Goal: Task Accomplishment & Management: Manage account settings

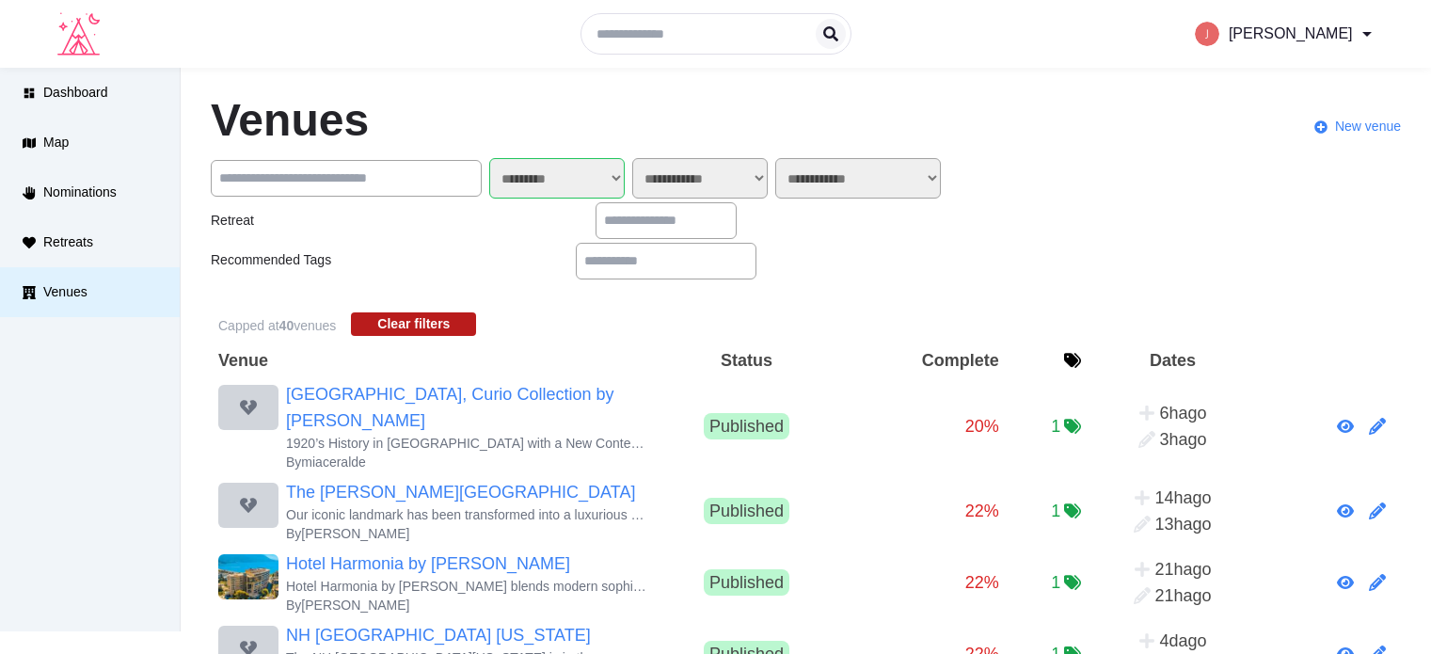
select select "*******"
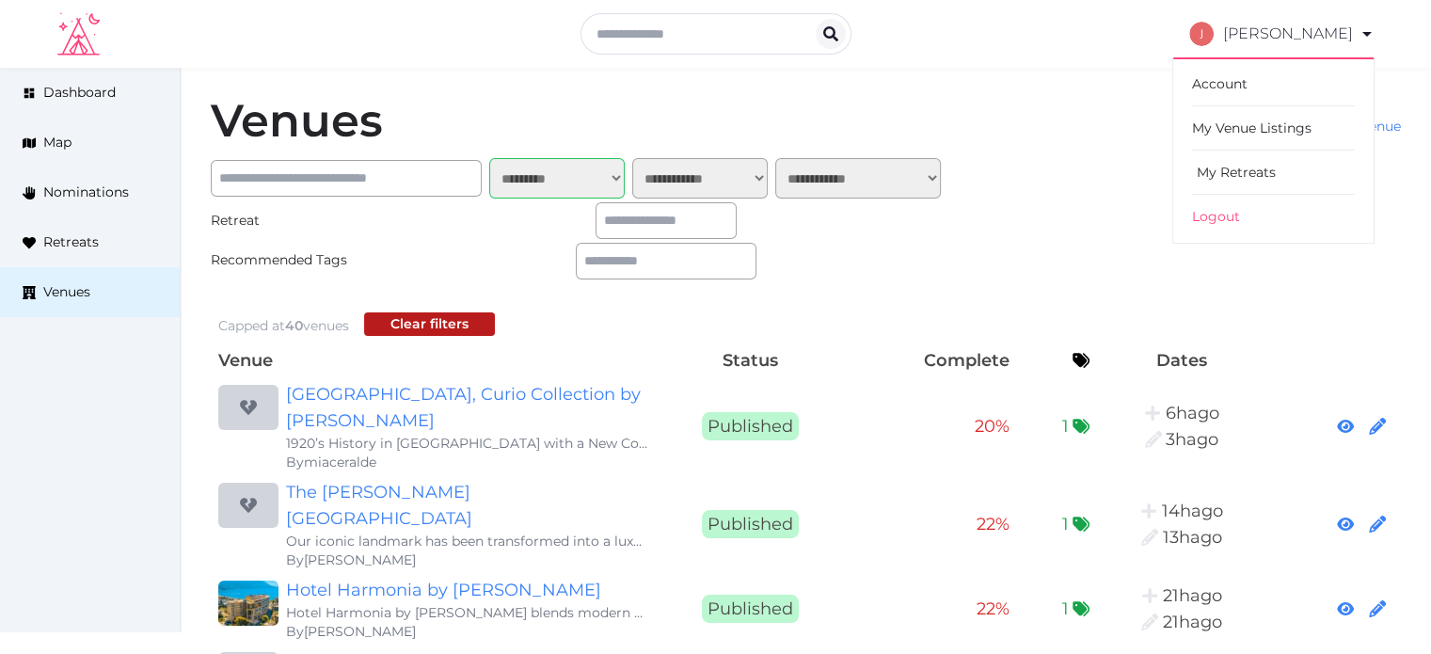
click at [1228, 167] on link "My Retreats" at bounding box center [1273, 173] width 163 height 44
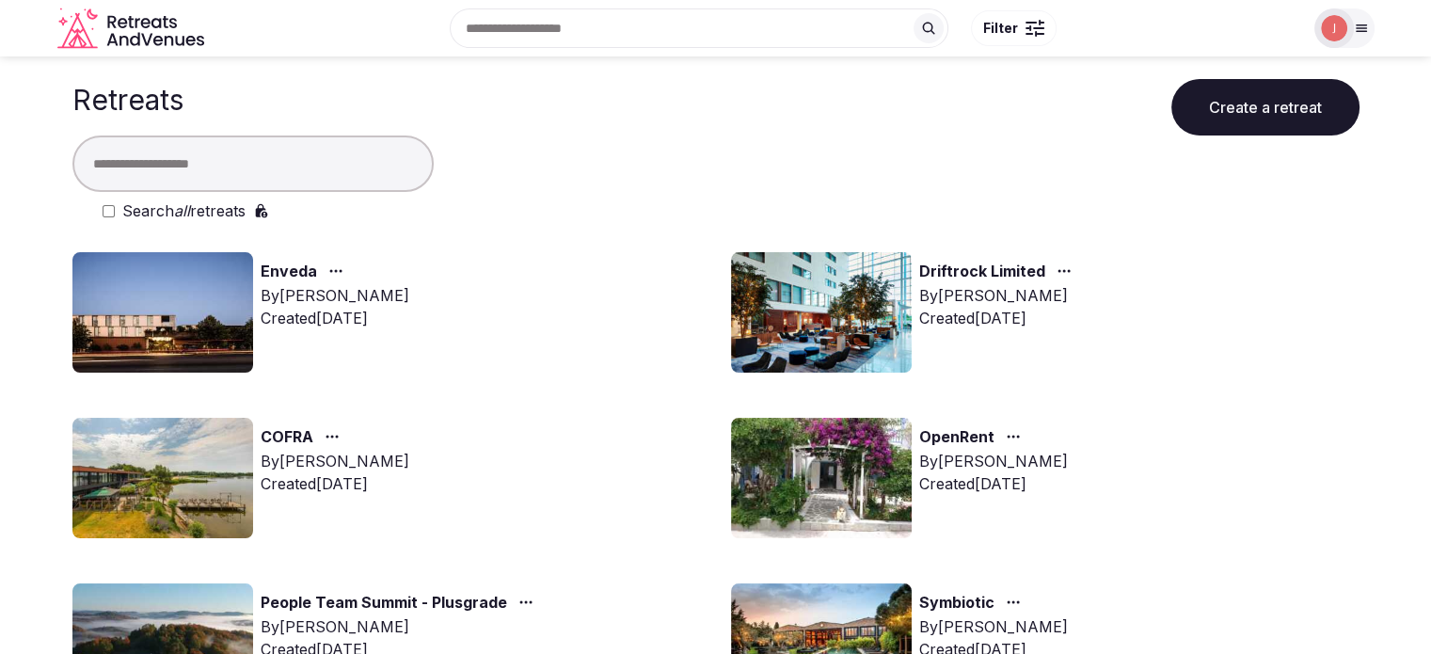
click at [297, 150] on input "text" at bounding box center [252, 163] width 361 height 56
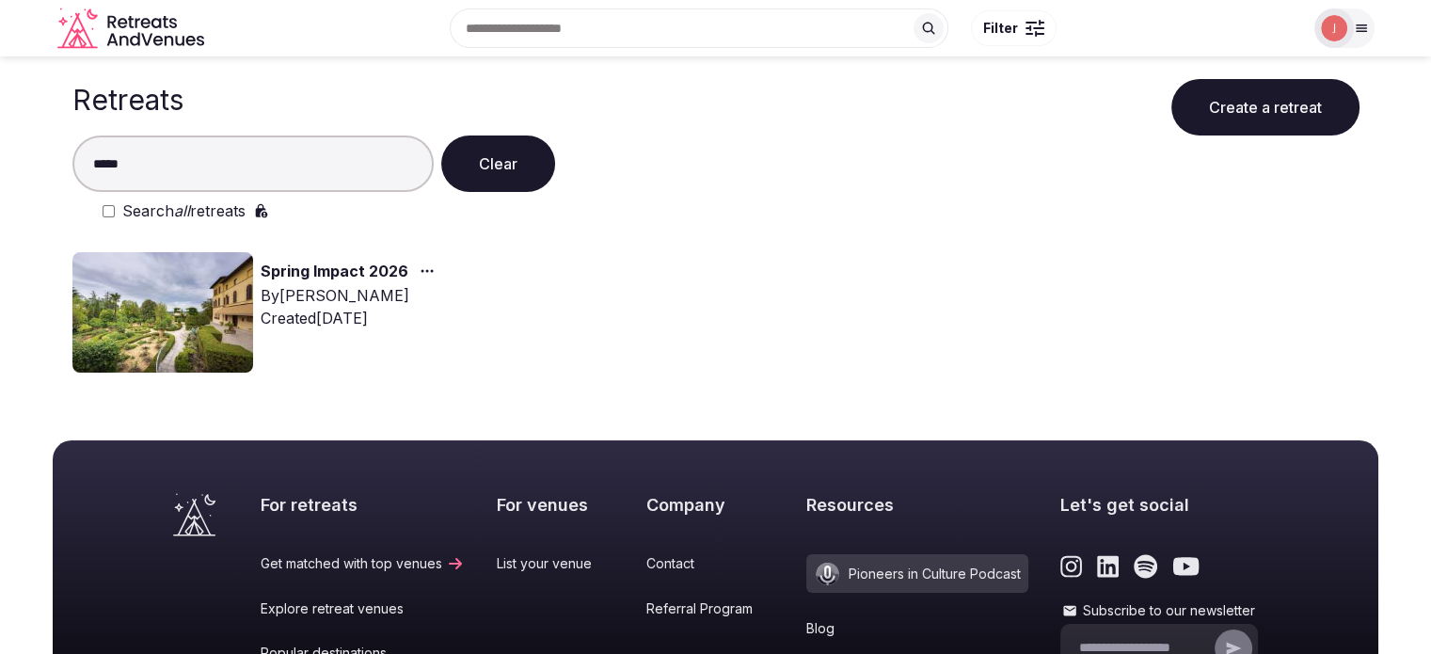
type input "*****"
click at [198, 299] on img at bounding box center [162, 312] width 181 height 120
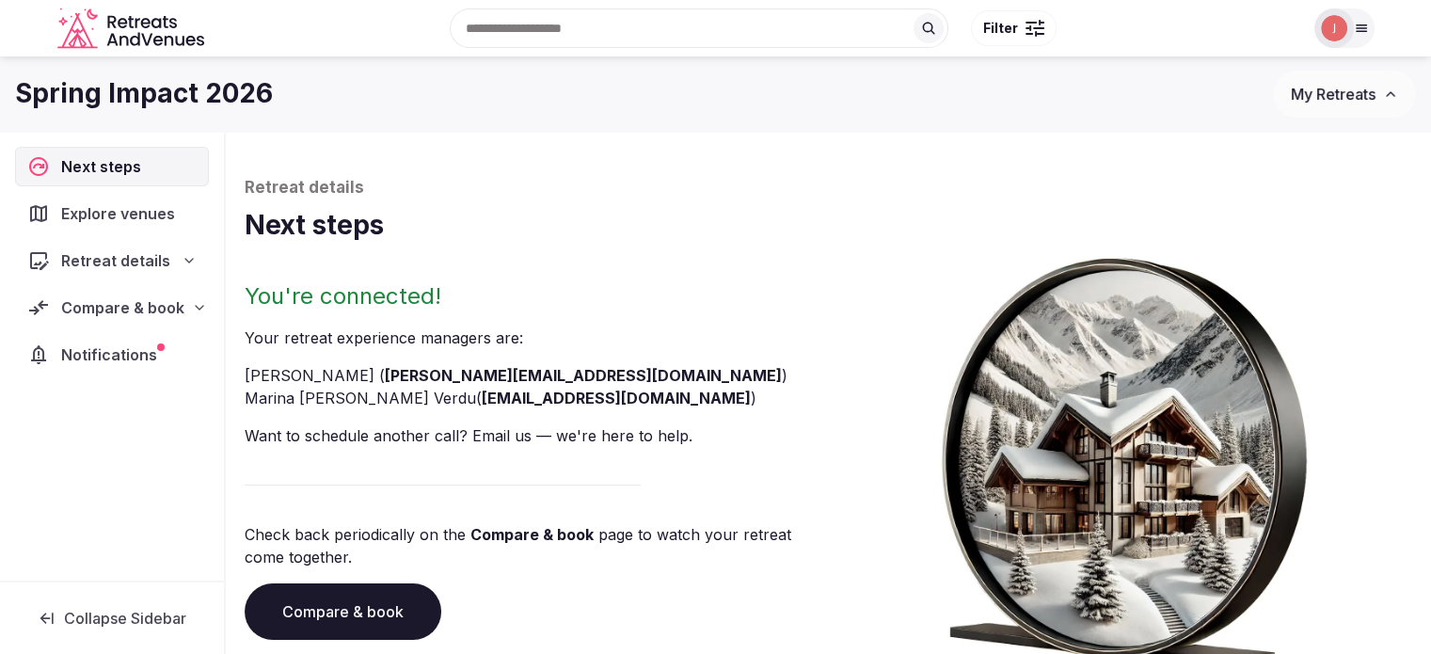
click at [154, 372] on div "Notifications" at bounding box center [112, 355] width 194 height 40
click at [143, 362] on span "Notifications" at bounding box center [112, 354] width 103 height 23
click at [147, 361] on span "Notifications" at bounding box center [112, 354] width 103 height 23
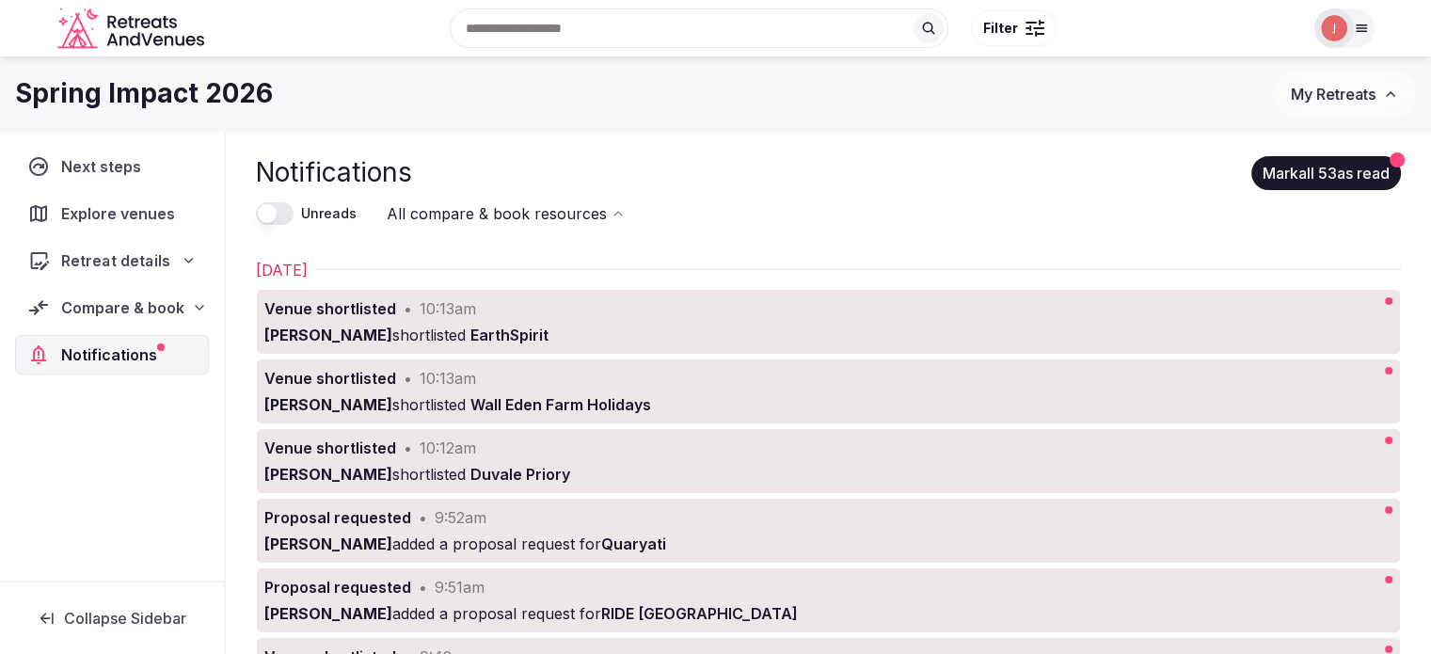
click at [111, 265] on span "Retreat details" at bounding box center [115, 260] width 108 height 23
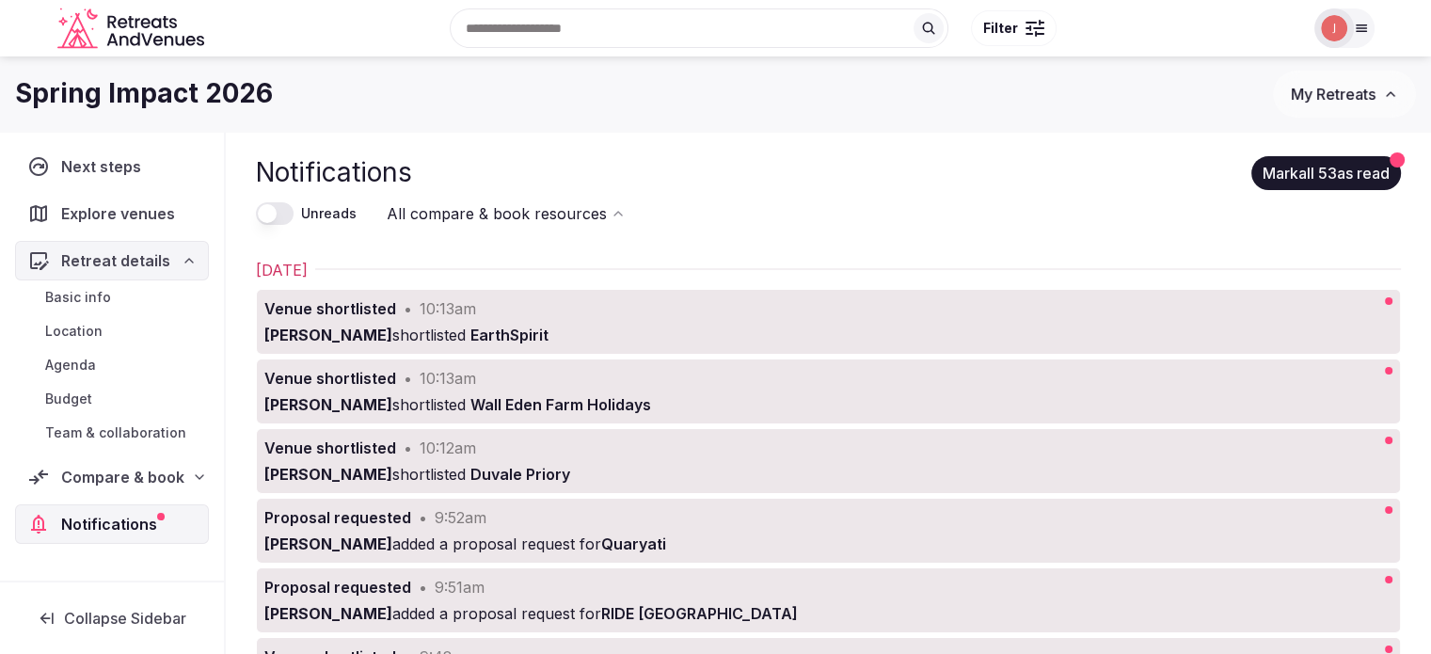
click at [111, 265] on span "Retreat details" at bounding box center [115, 260] width 109 height 23
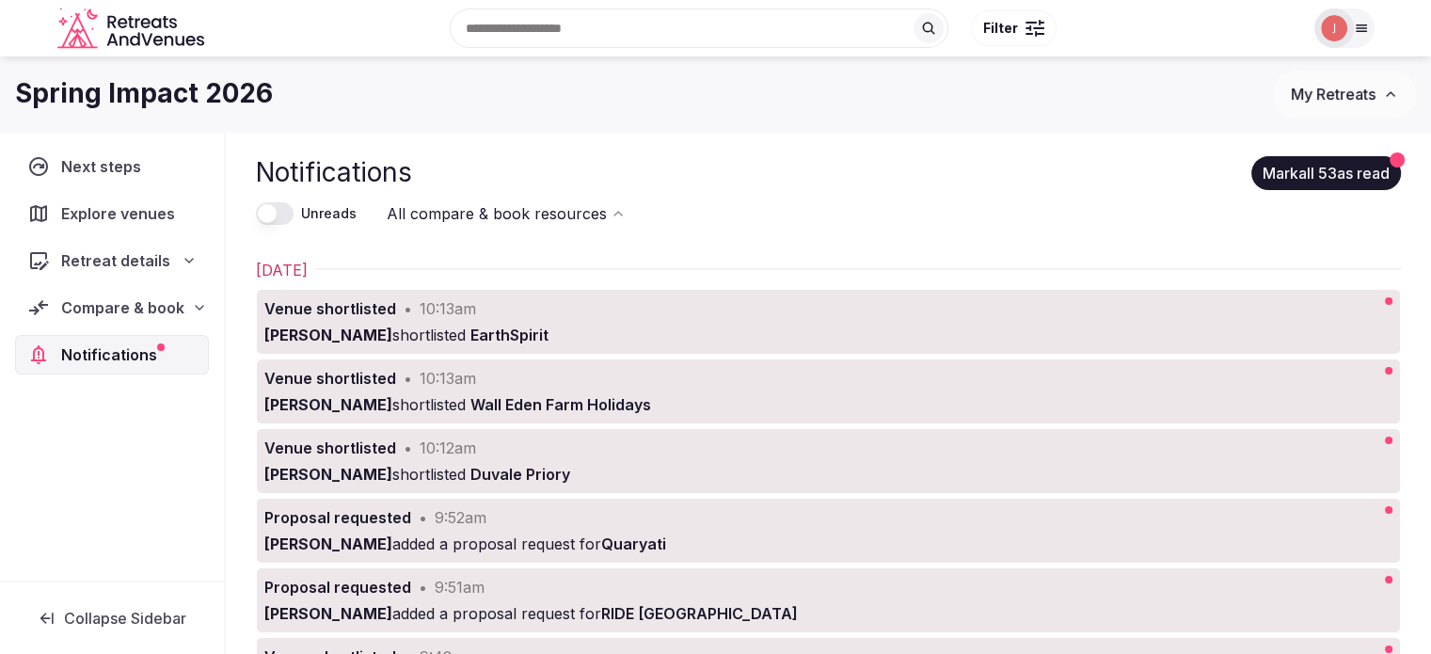
click at [113, 293] on div "Compare & book" at bounding box center [112, 308] width 194 height 40
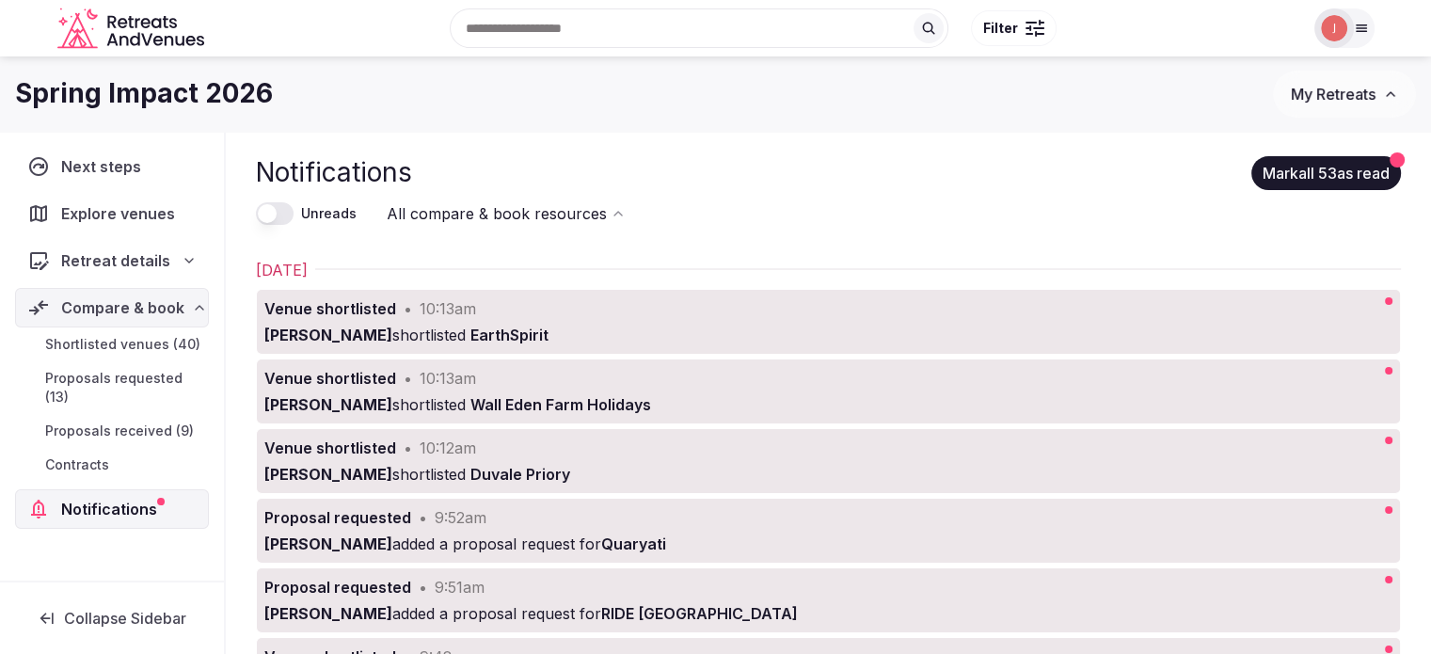
click at [83, 421] on span "Proposals received (9)" at bounding box center [119, 430] width 149 height 19
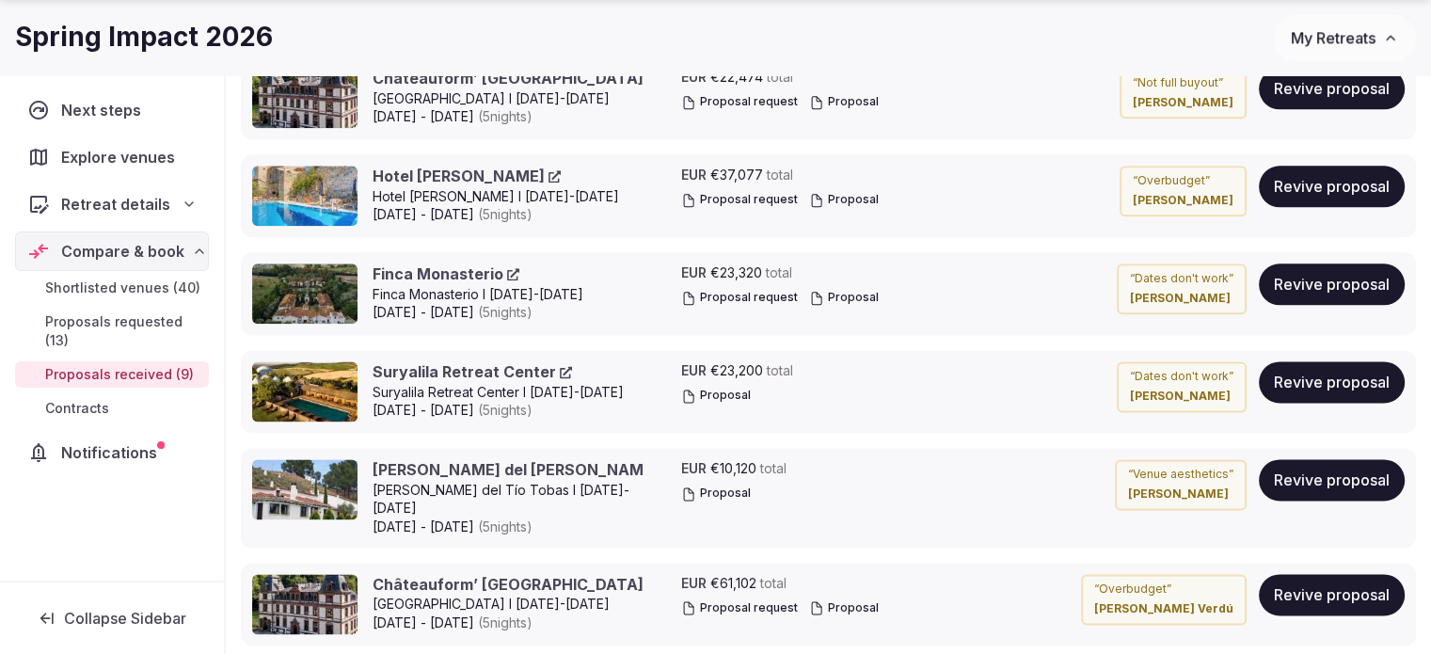
scroll to position [2634, 0]
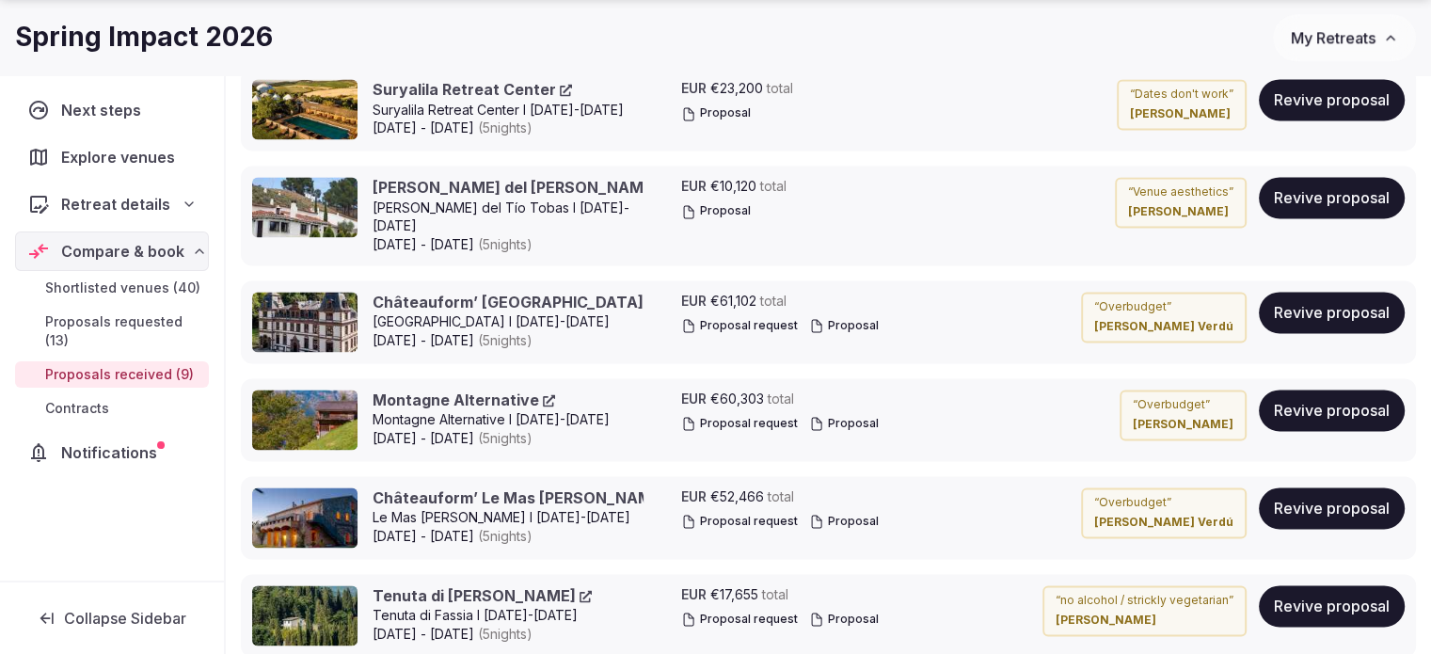
click at [1308, 45] on span "My Retreats" at bounding box center [1333, 37] width 85 height 19
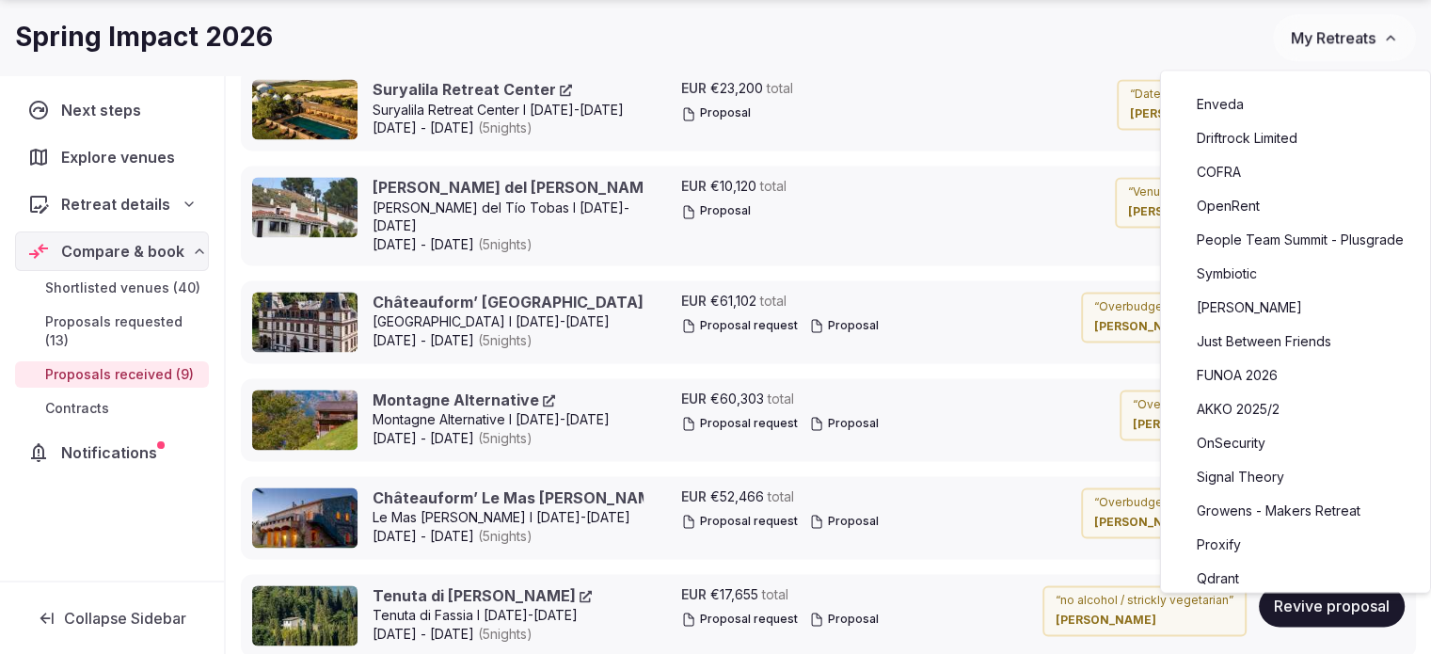
drag, startPoint x: 1311, startPoint y: 19, endPoint x: 1302, endPoint y: 23, distance: 10.1
click at [1311, 19] on button "My Retreats" at bounding box center [1344, 37] width 143 height 47
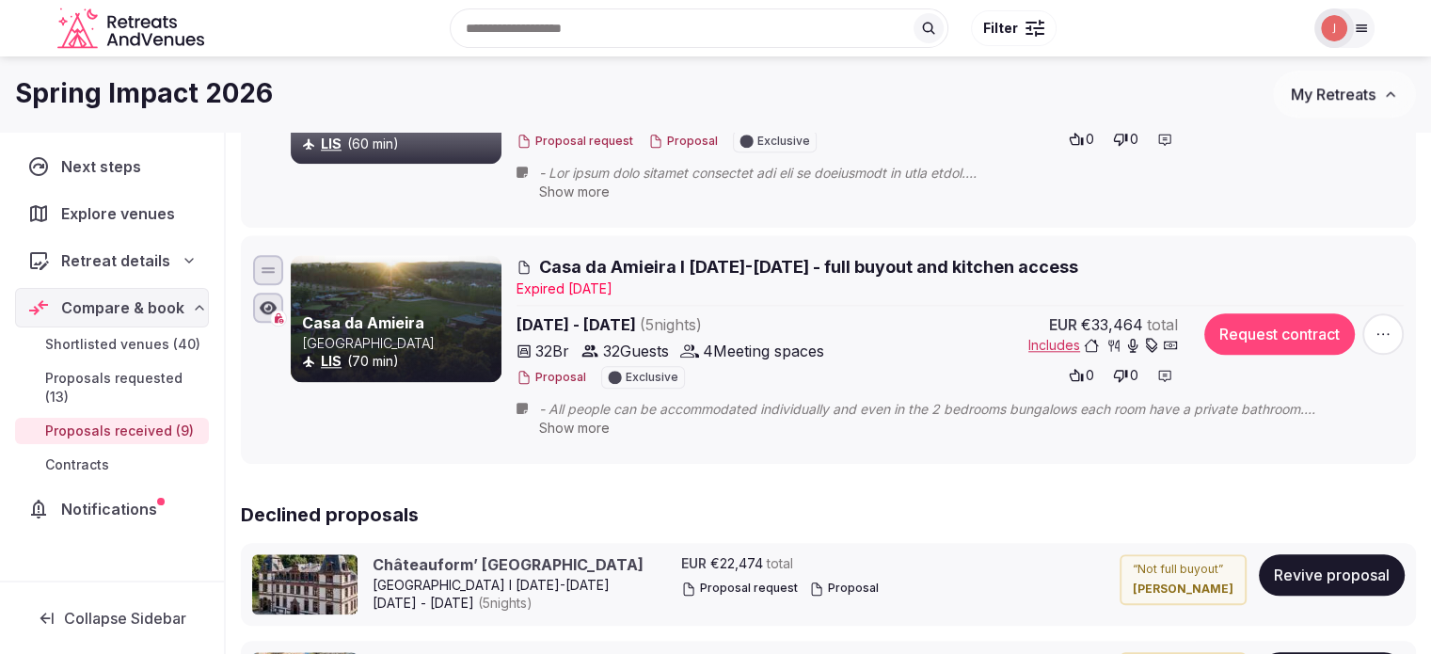
scroll to position [1129, 0]
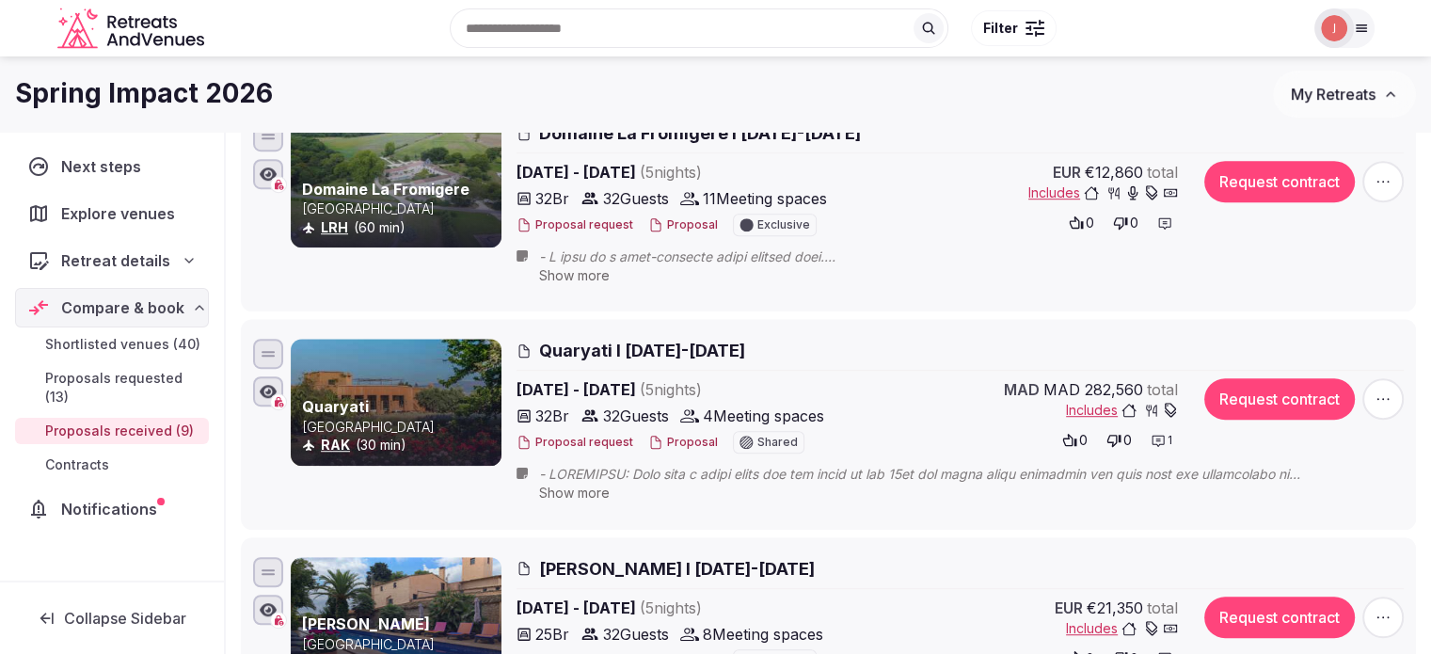
click at [1335, 30] on img at bounding box center [1334, 28] width 26 height 26
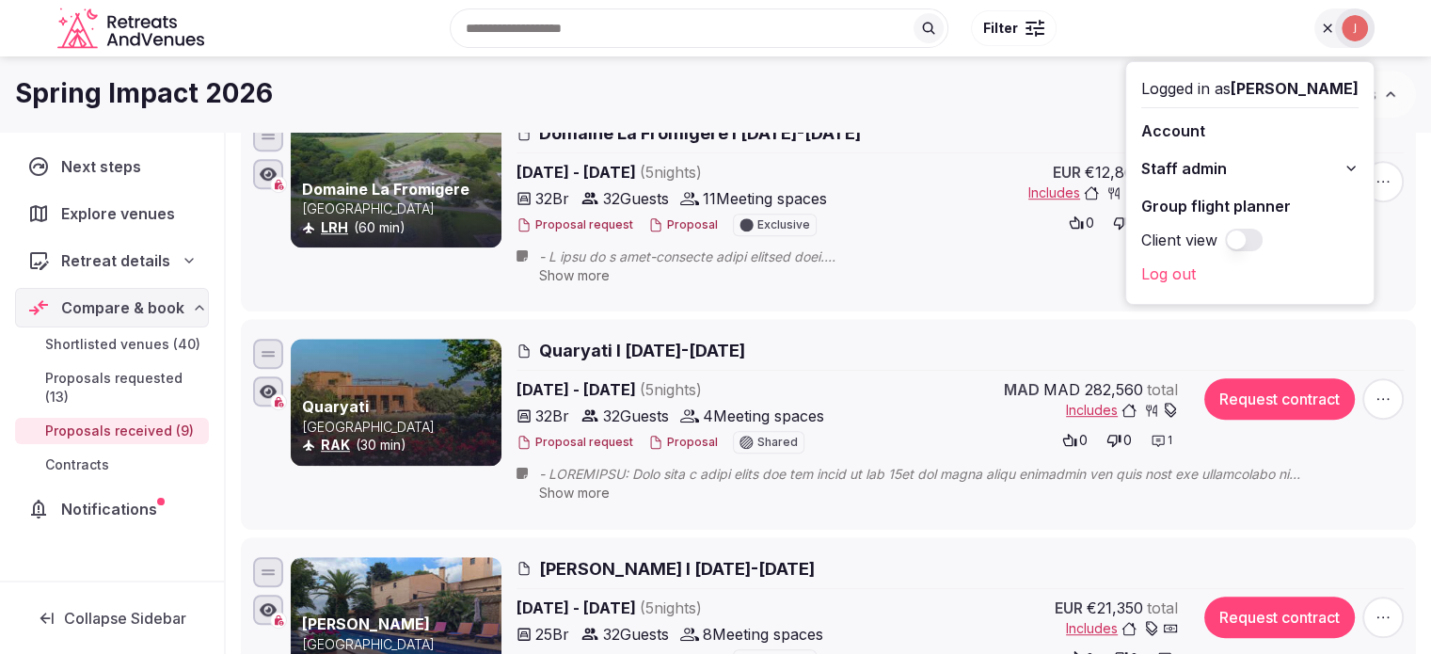
click at [1170, 161] on span "Staff admin" at bounding box center [1184, 168] width 86 height 23
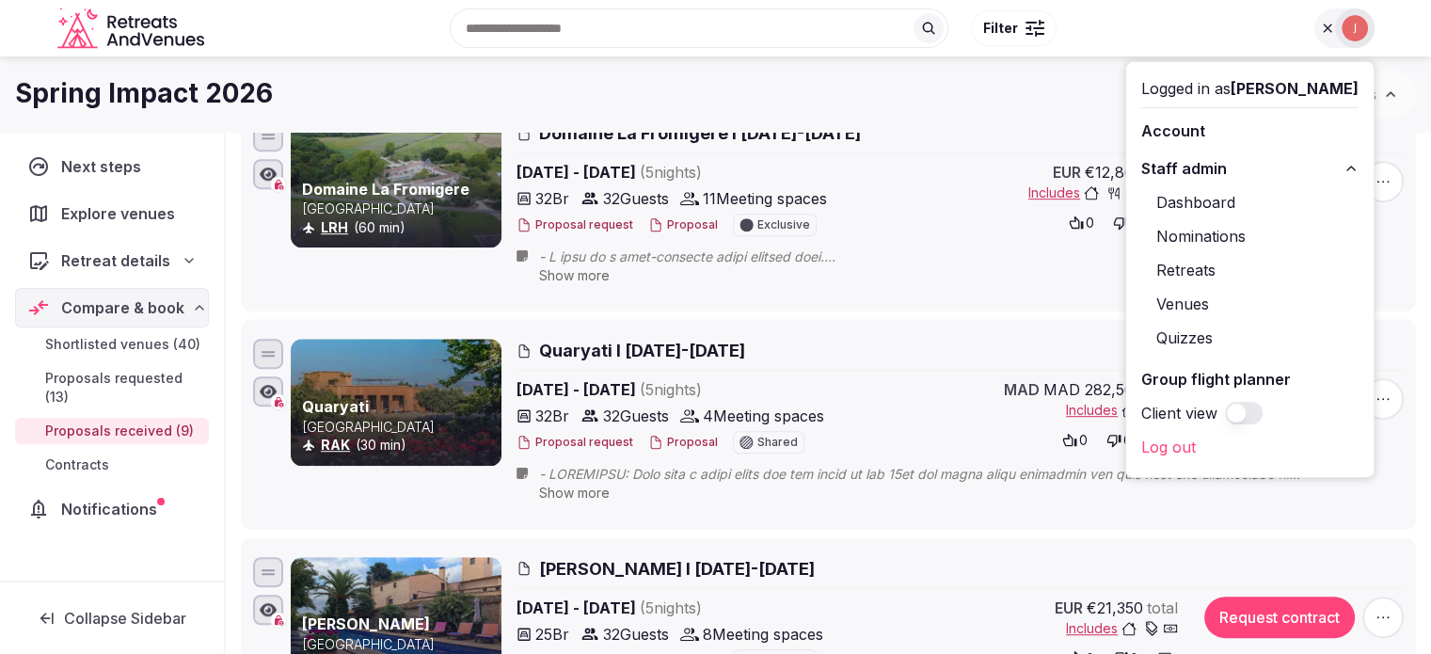
click at [1065, 41] on div "Recent searches Austin, TX Nashville, TN Vietnam Morocco Portugal Search Popula…" at bounding box center [757, 28] width 1091 height 81
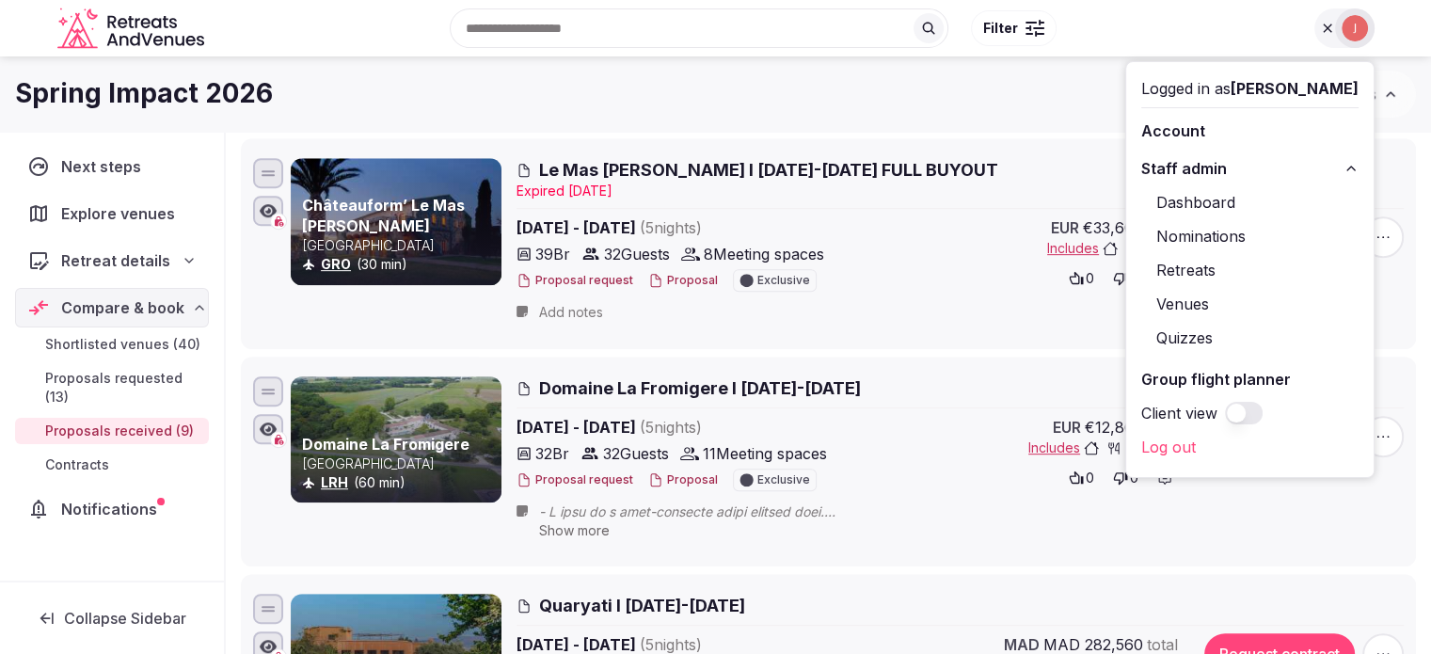
scroll to position [658, 0]
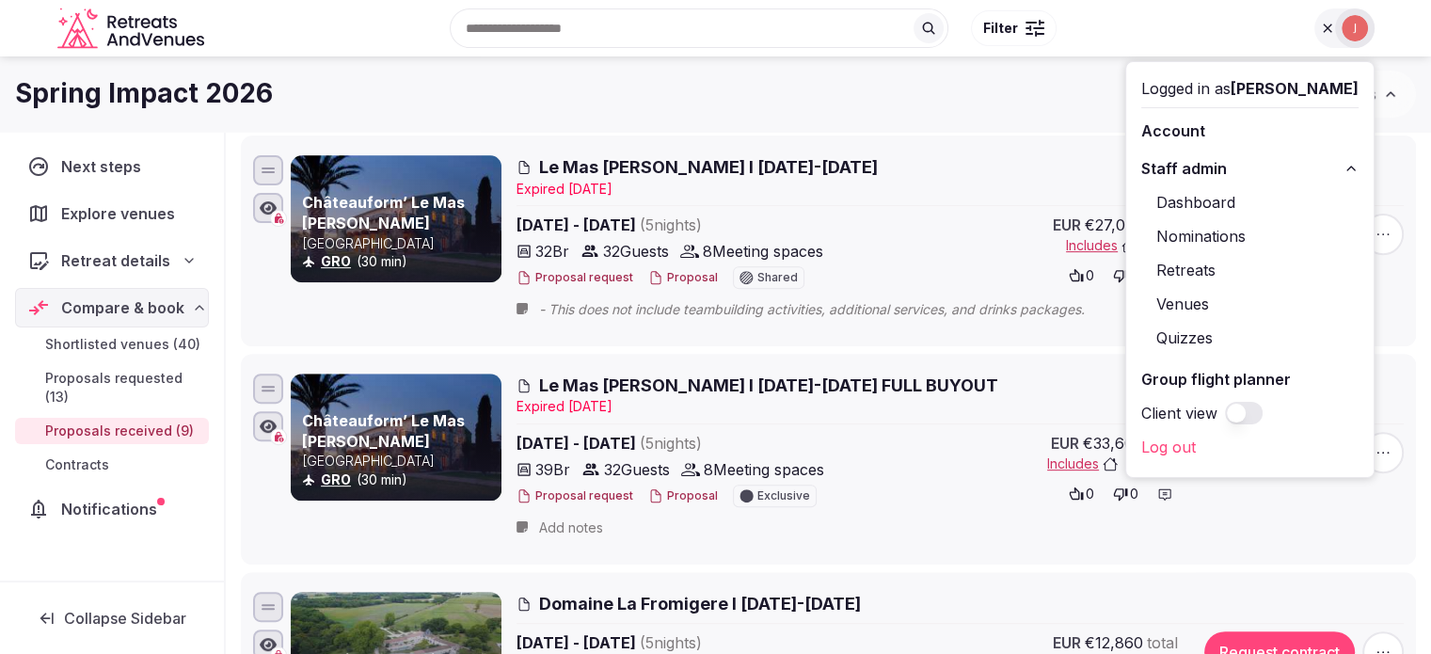
click at [1362, 24] on img at bounding box center [1354, 28] width 26 height 26
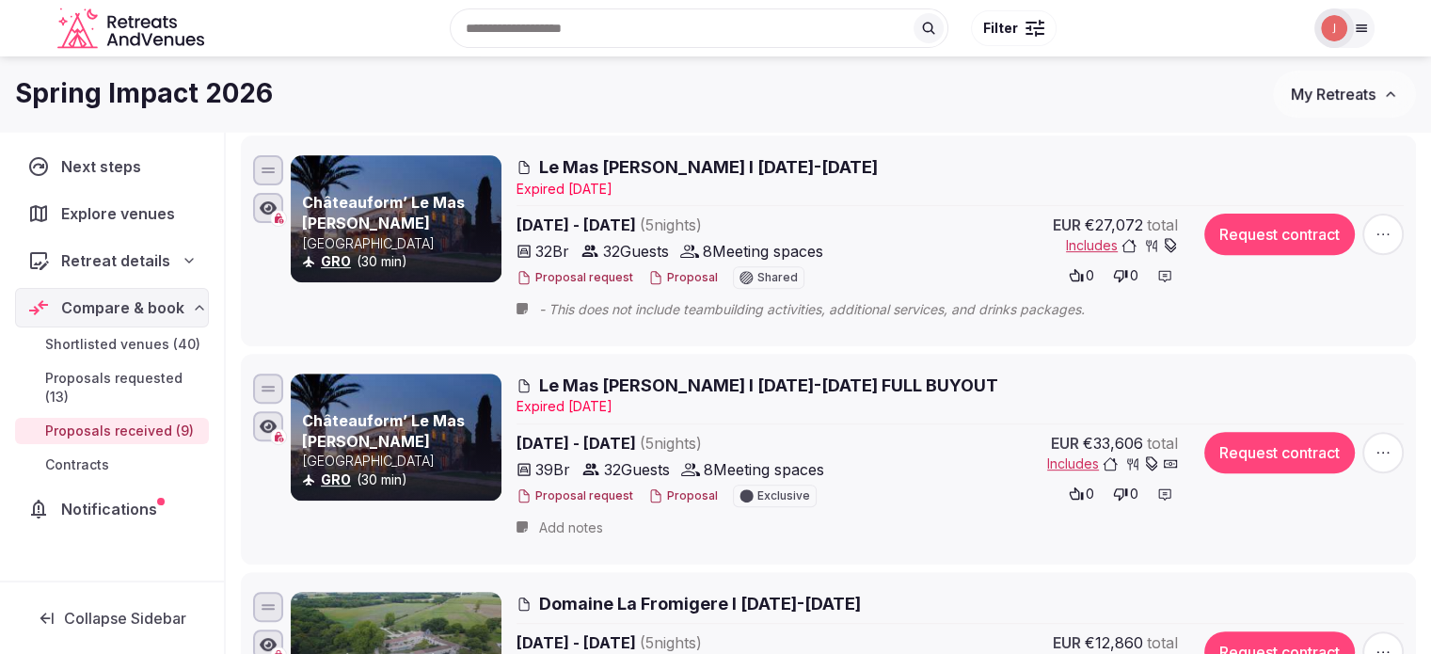
click at [1348, 26] on div at bounding box center [1334, 28] width 40 height 40
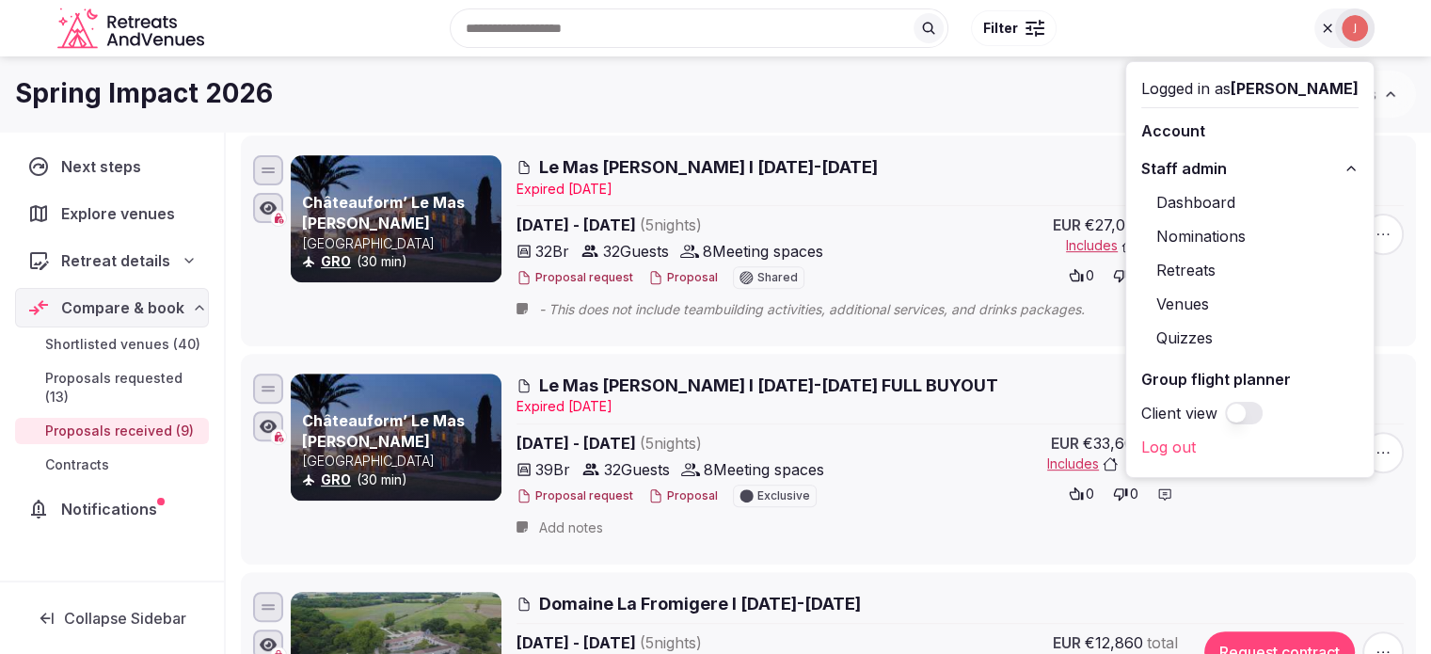
click at [1348, 26] on img at bounding box center [1354, 28] width 26 height 26
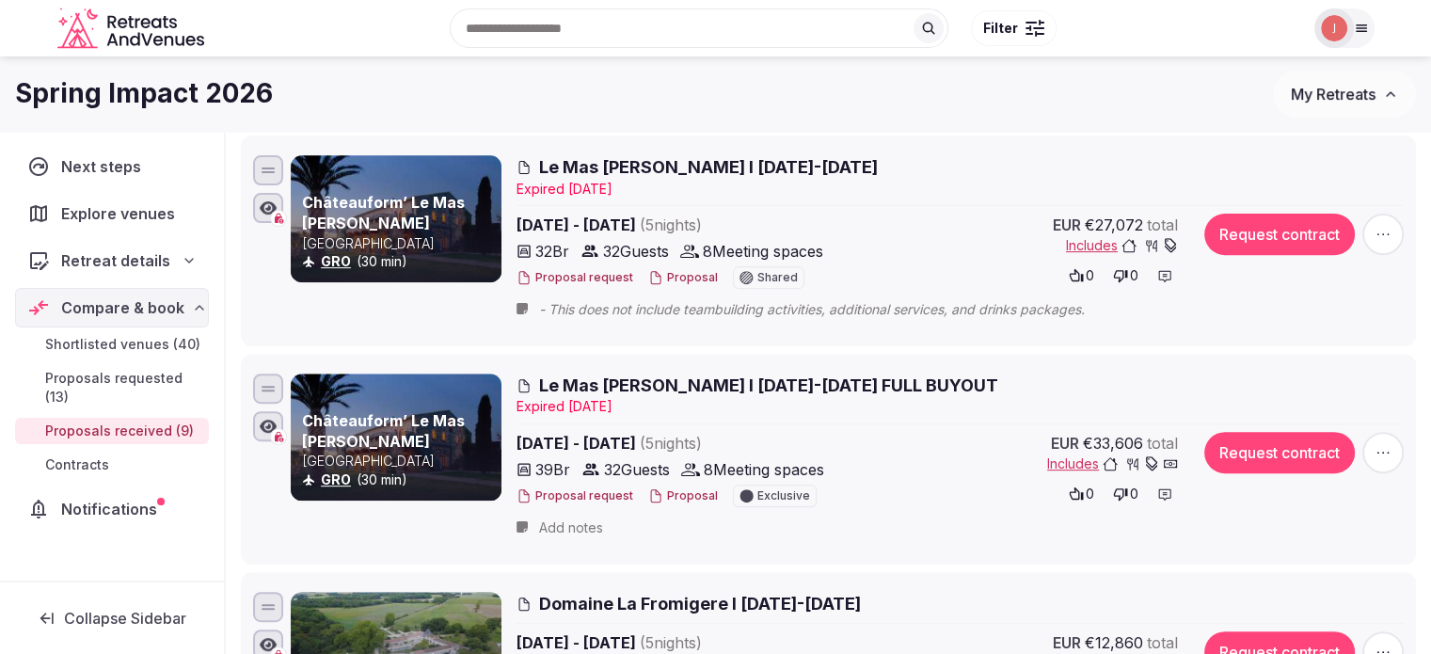
click at [1370, 126] on div "Spring Impact 2026 My Retreats" at bounding box center [715, 93] width 1431 height 75
click at [1338, 85] on span "My Retreats" at bounding box center [1333, 94] width 85 height 19
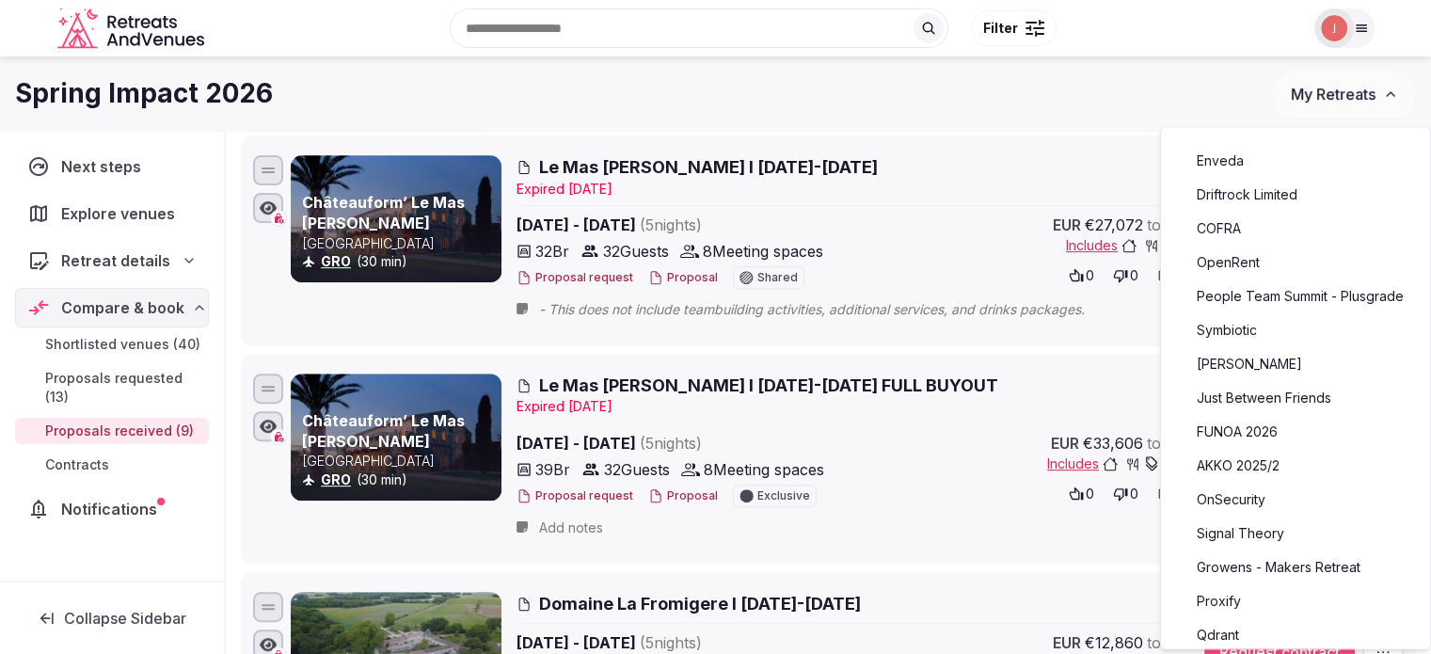
click at [1302, 101] on span "My Retreats" at bounding box center [1333, 94] width 85 height 19
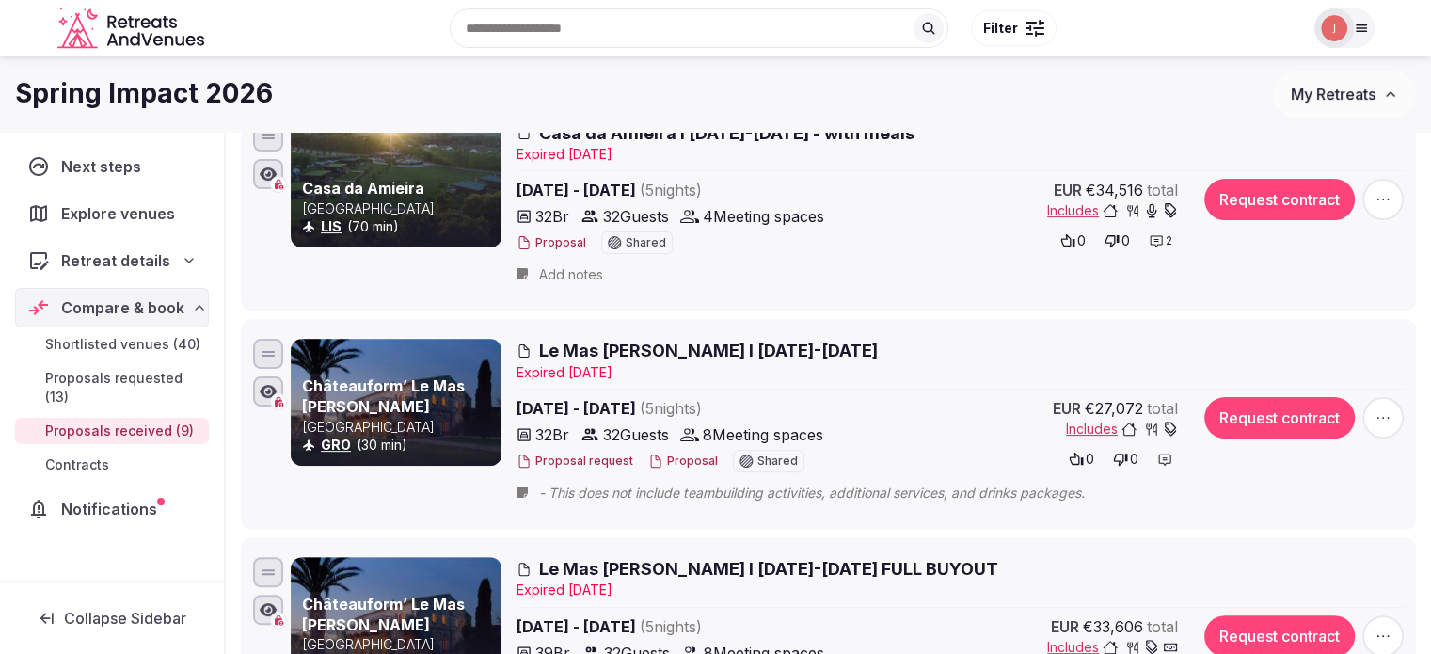
scroll to position [0, 0]
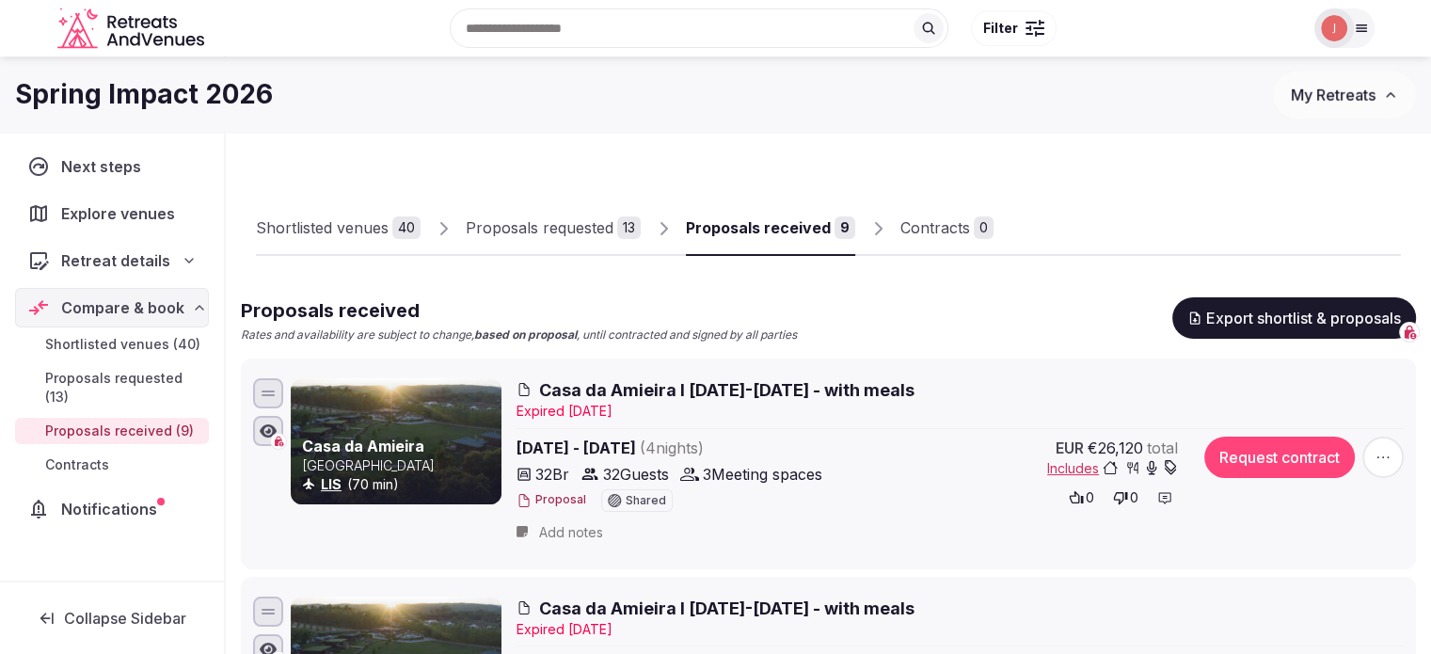
click at [89, 29] on icon "Retreats and Venues company logo" at bounding box center [132, 29] width 151 height 42
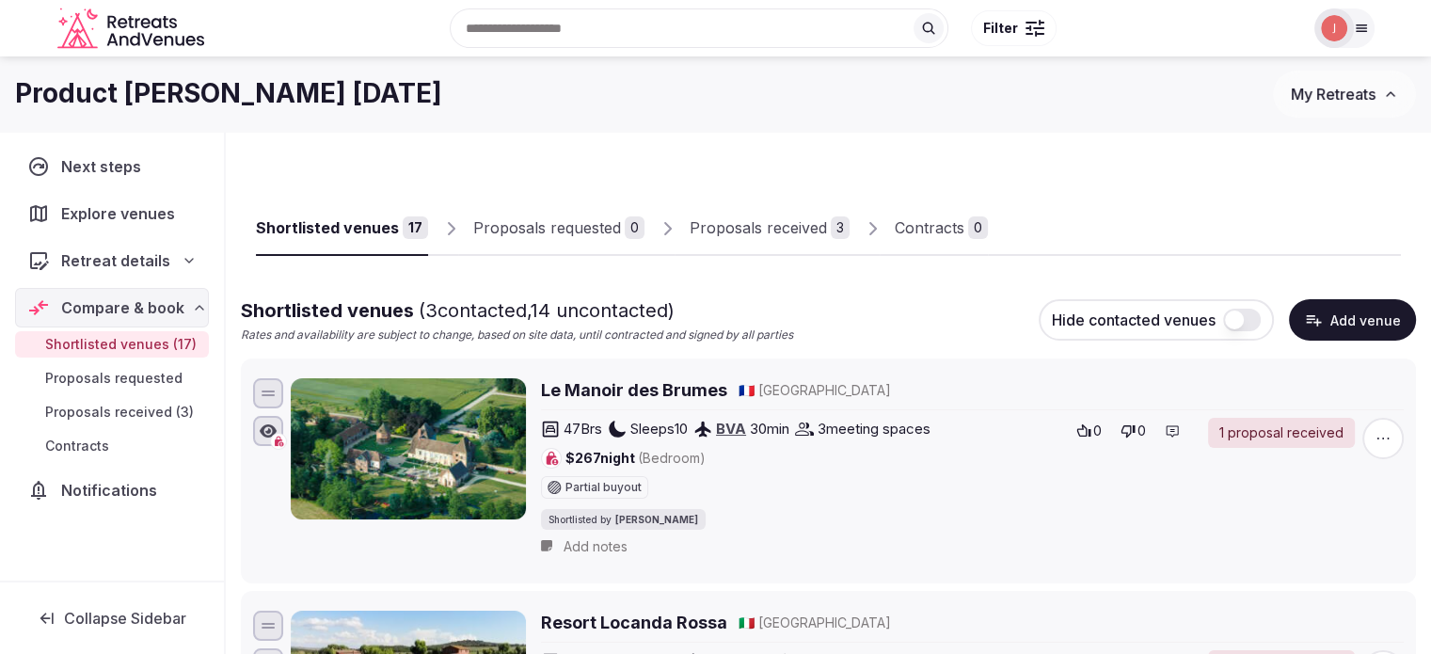
click at [1325, 37] on img at bounding box center [1334, 28] width 26 height 26
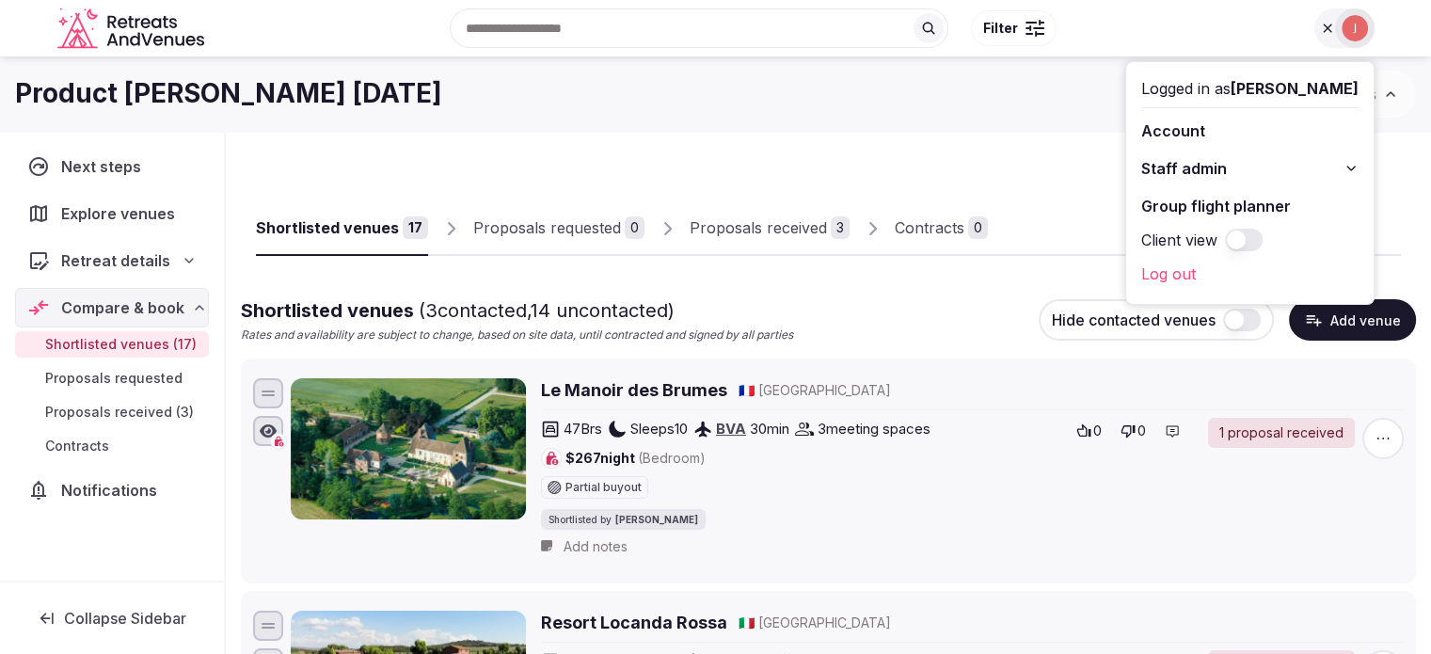
click at [1166, 135] on link "Account" at bounding box center [1249, 131] width 217 height 30
click at [1162, 160] on span "Staff admin" at bounding box center [1184, 168] width 86 height 23
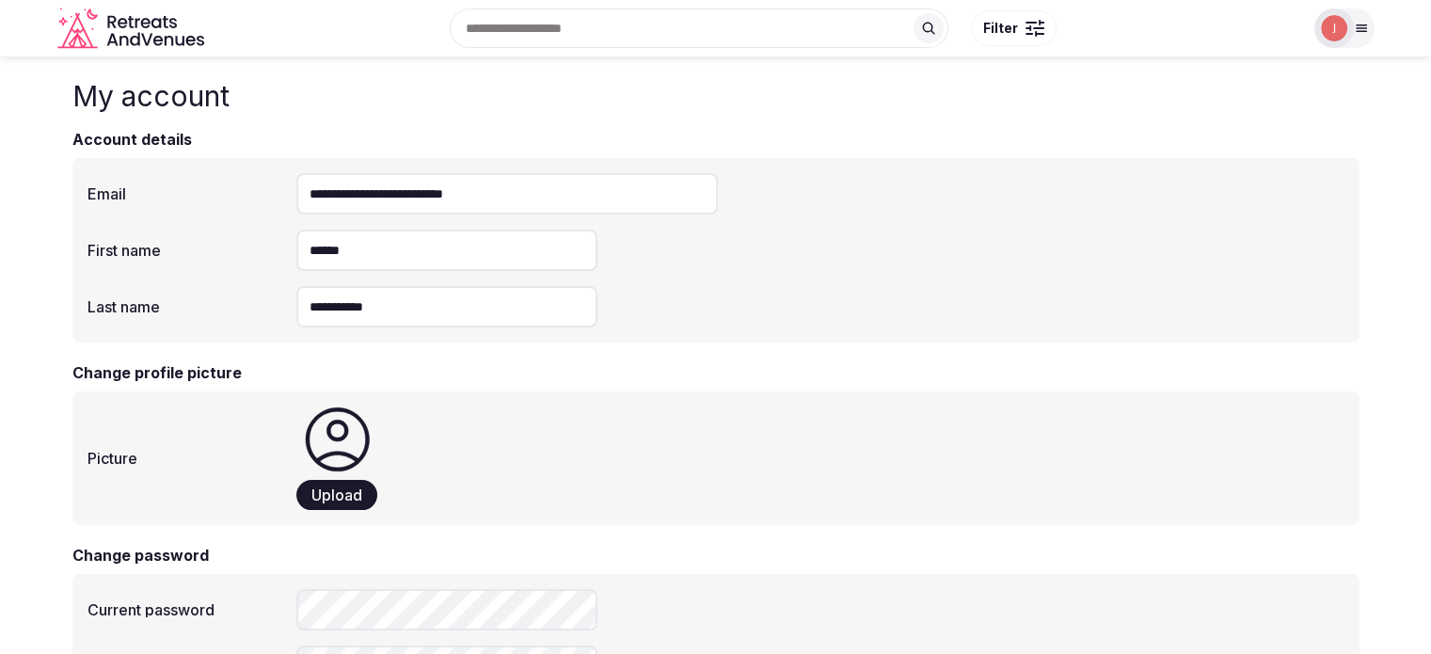
click at [1331, 59] on div "Recent searches Austin, TX Nashville, TN Vietnam Morocco Portugal Search Popula…" at bounding box center [715, 28] width 1317 height 96
click at [1321, 52] on div "Recent searches Austin, TX Nashville, TN Vietnam Morocco Portugal Search Popula…" at bounding box center [715, 28] width 1317 height 96
click at [1343, 34] on img at bounding box center [1334, 28] width 26 height 26
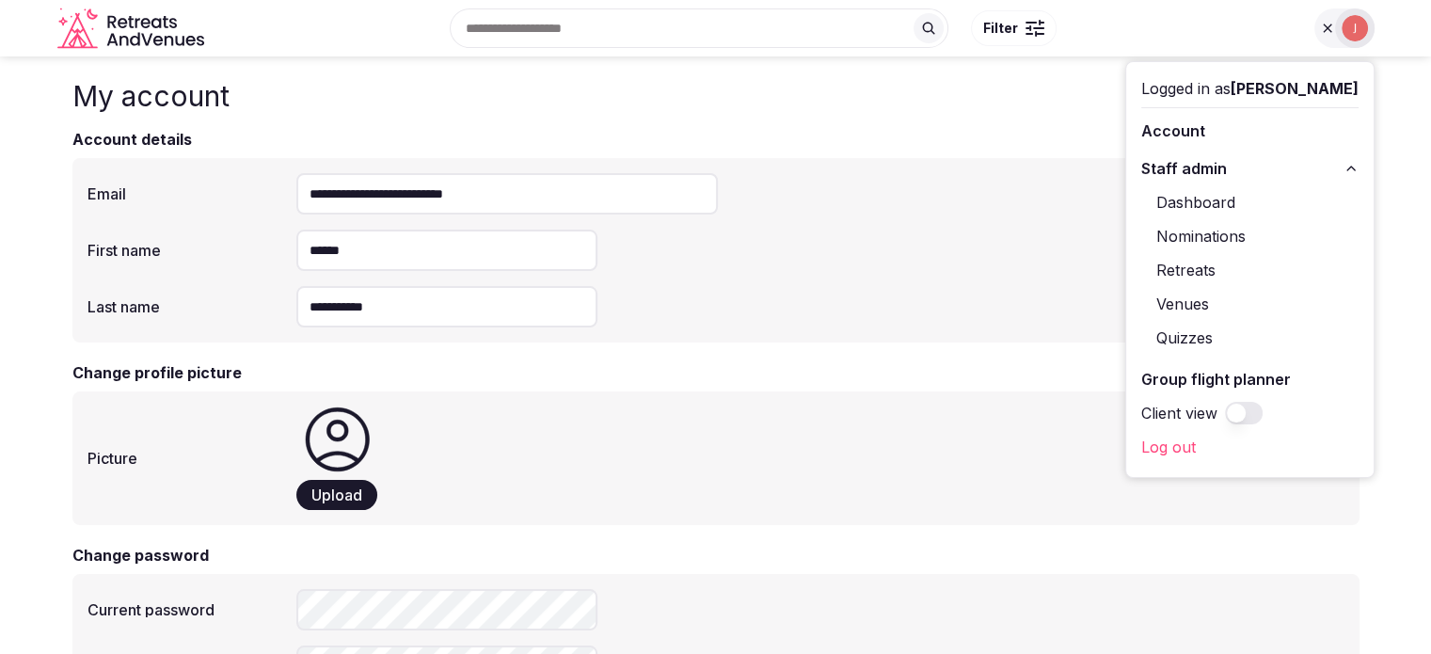
click at [1166, 212] on link "Dashboard" at bounding box center [1249, 202] width 217 height 30
click at [1193, 205] on link "Dashboard" at bounding box center [1249, 202] width 217 height 30
click at [1184, 262] on link "Retreats" at bounding box center [1249, 270] width 217 height 30
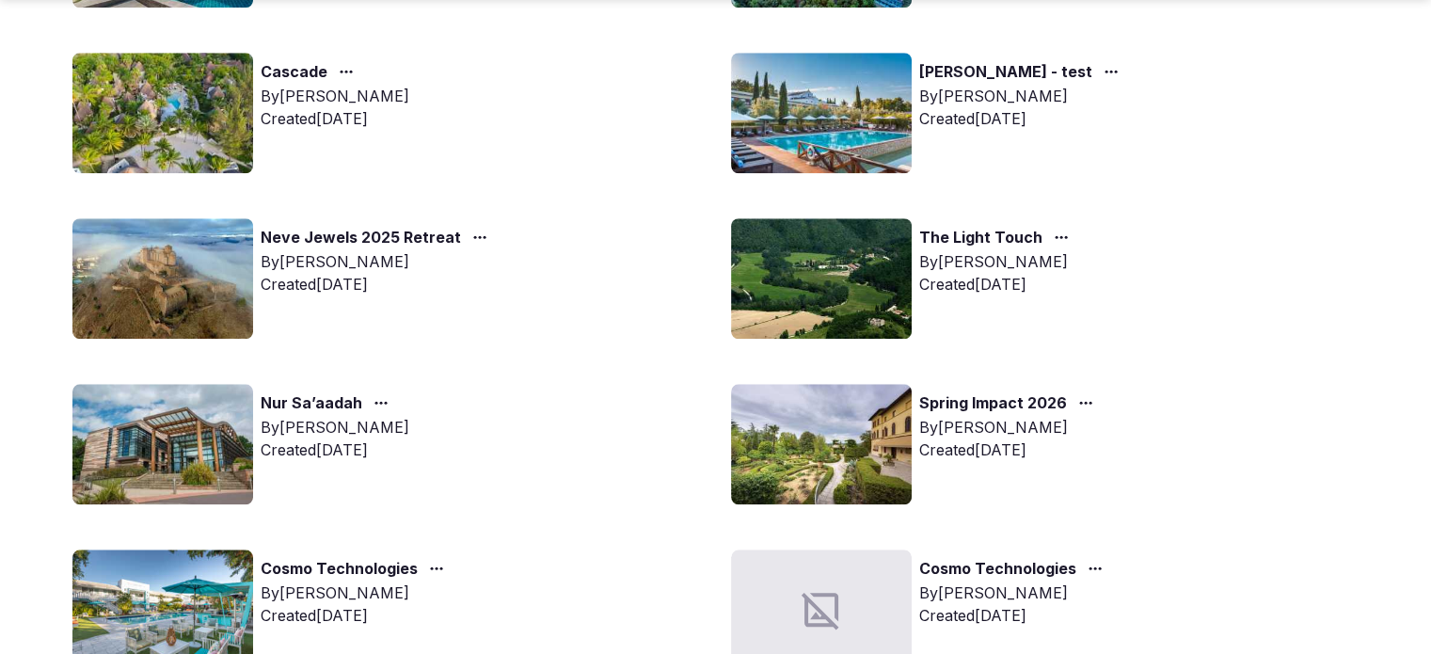
scroll to position [1693, 0]
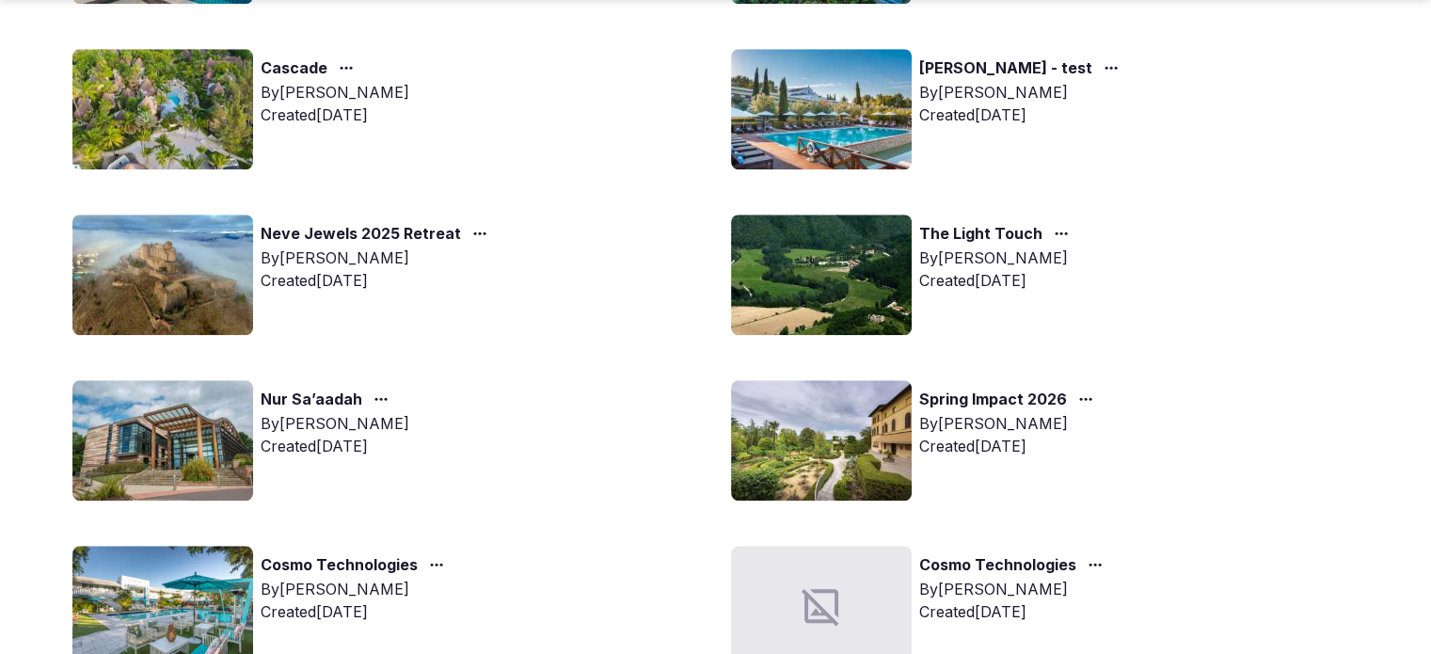
click at [846, 285] on img at bounding box center [821, 274] width 181 height 120
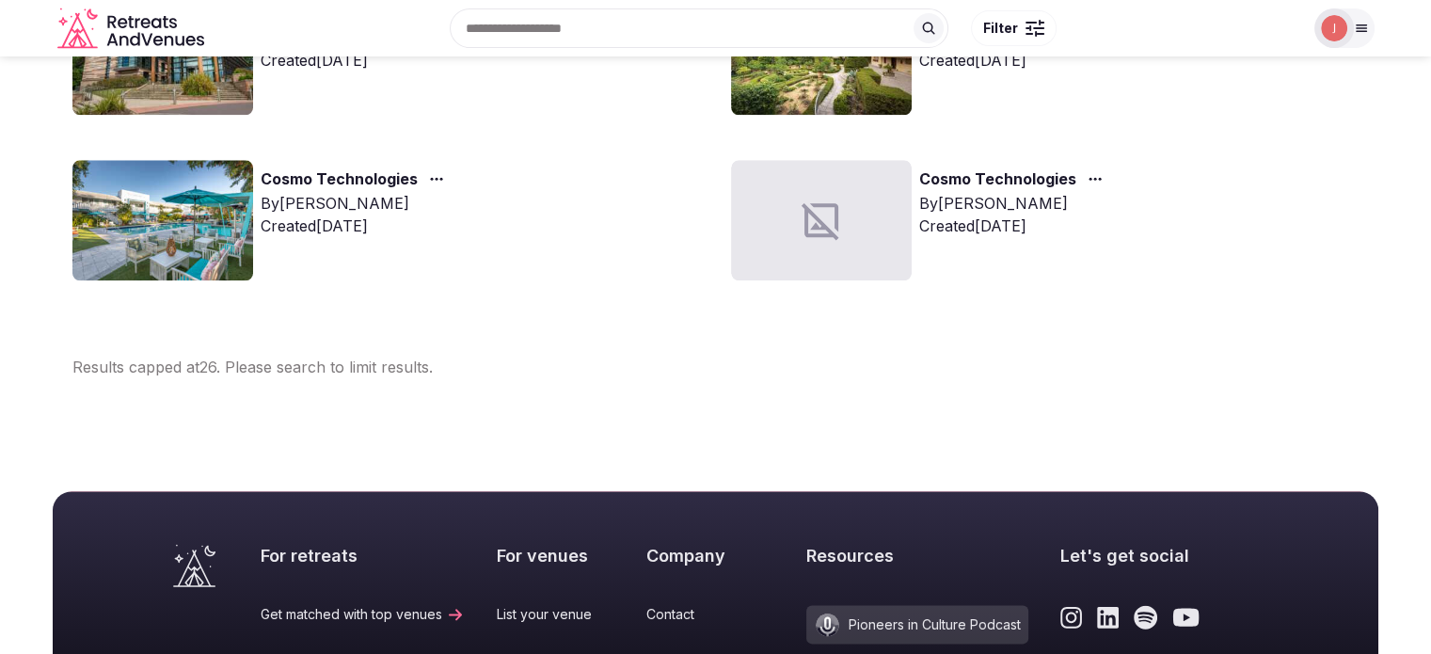
scroll to position [2070, 0]
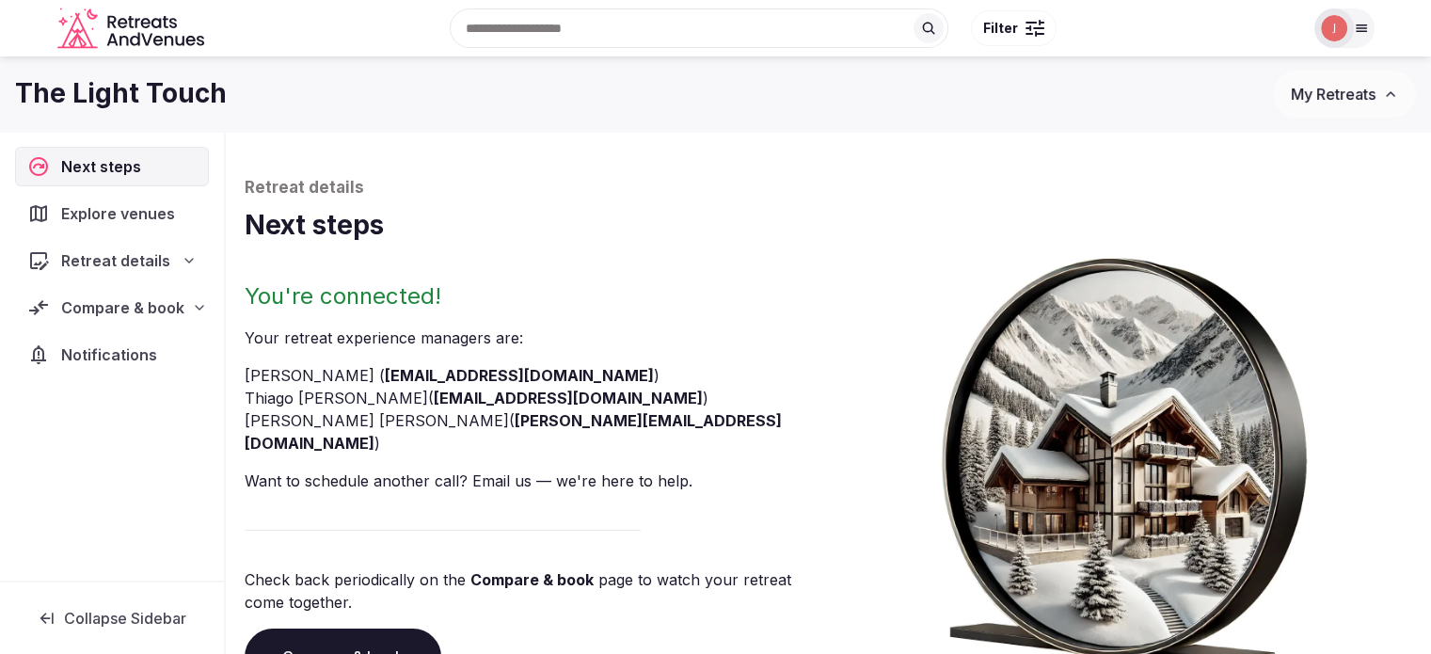
click at [100, 302] on span "Compare & book" at bounding box center [122, 307] width 123 height 23
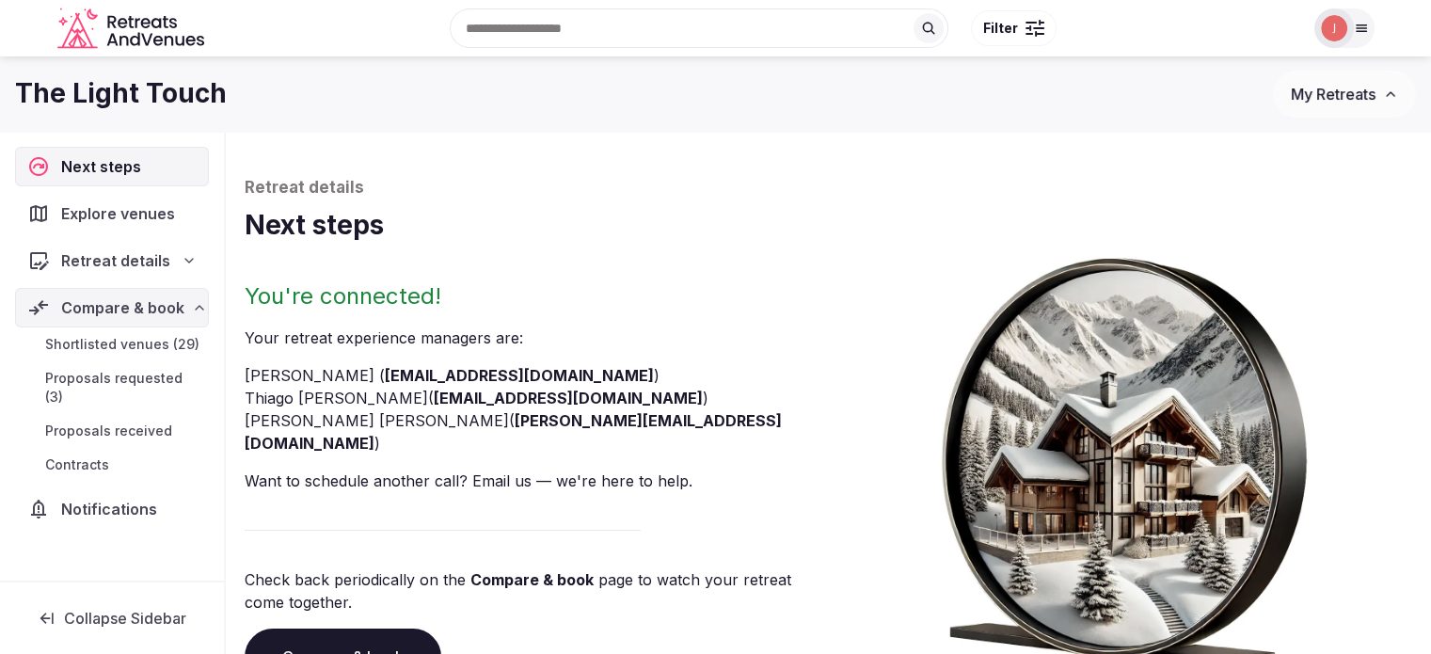
click at [105, 339] on span "Shortlisted venues (29)" at bounding box center [122, 344] width 154 height 19
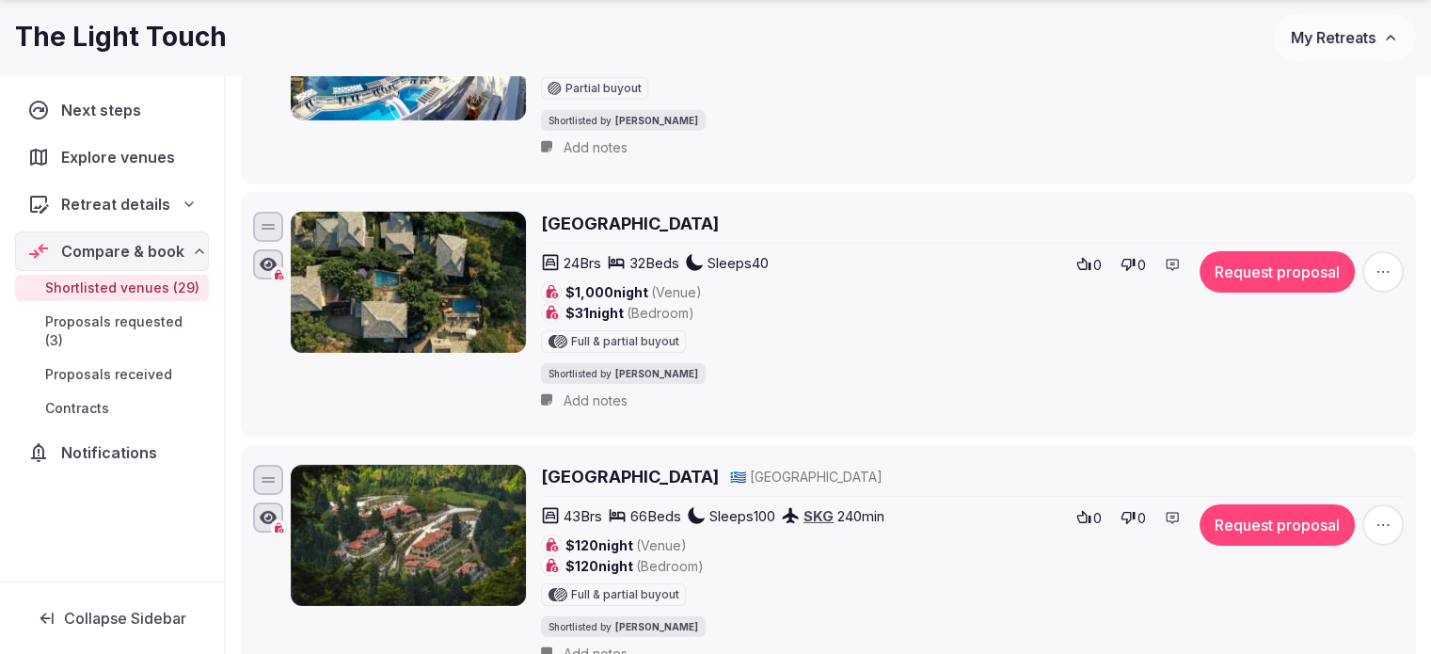
scroll to position [6209, 0]
